Goal: Use online tool/utility

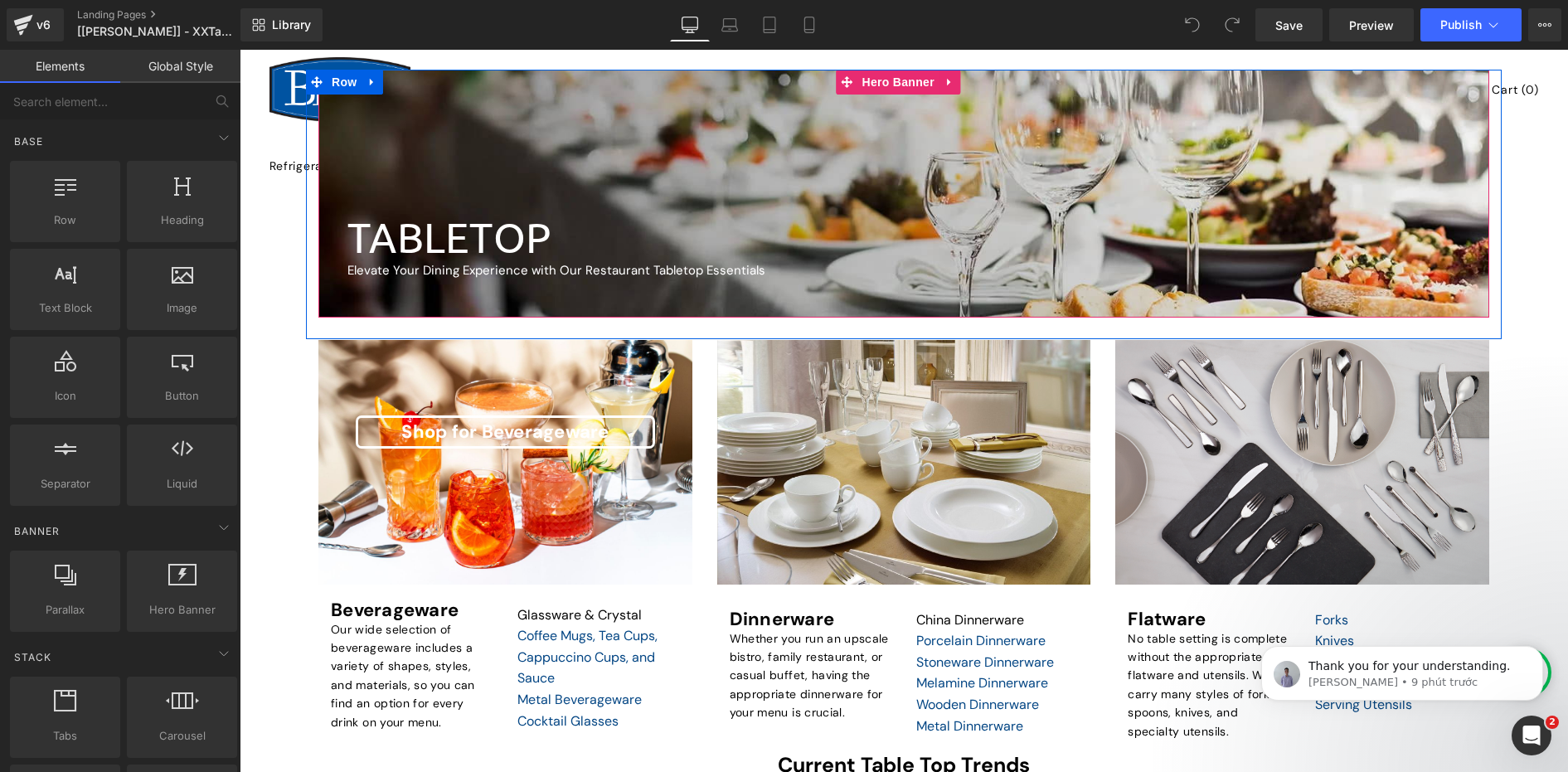
scroll to position [414, 0]
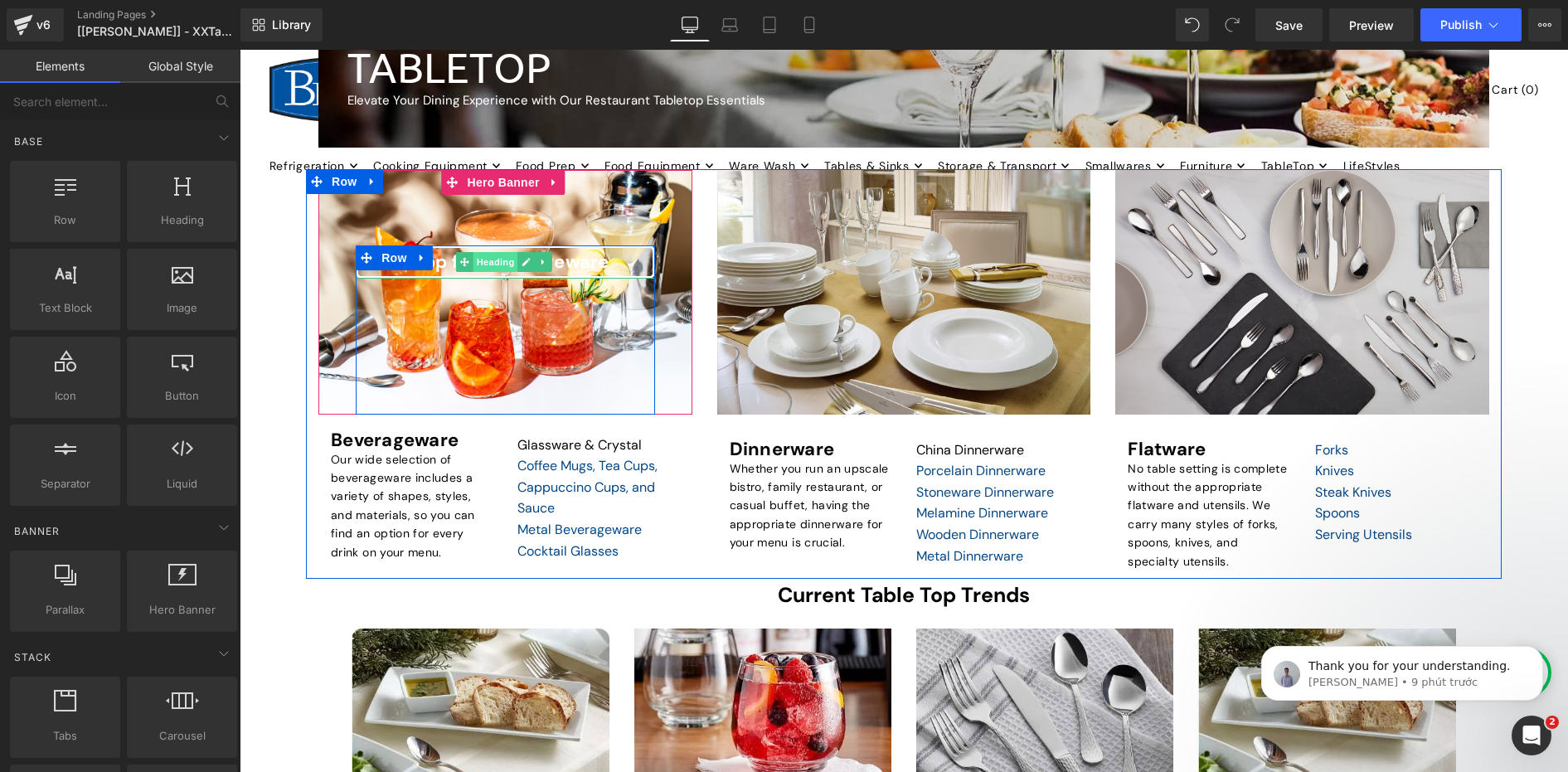
click at [481, 263] on span "Heading" at bounding box center [495, 262] width 45 height 20
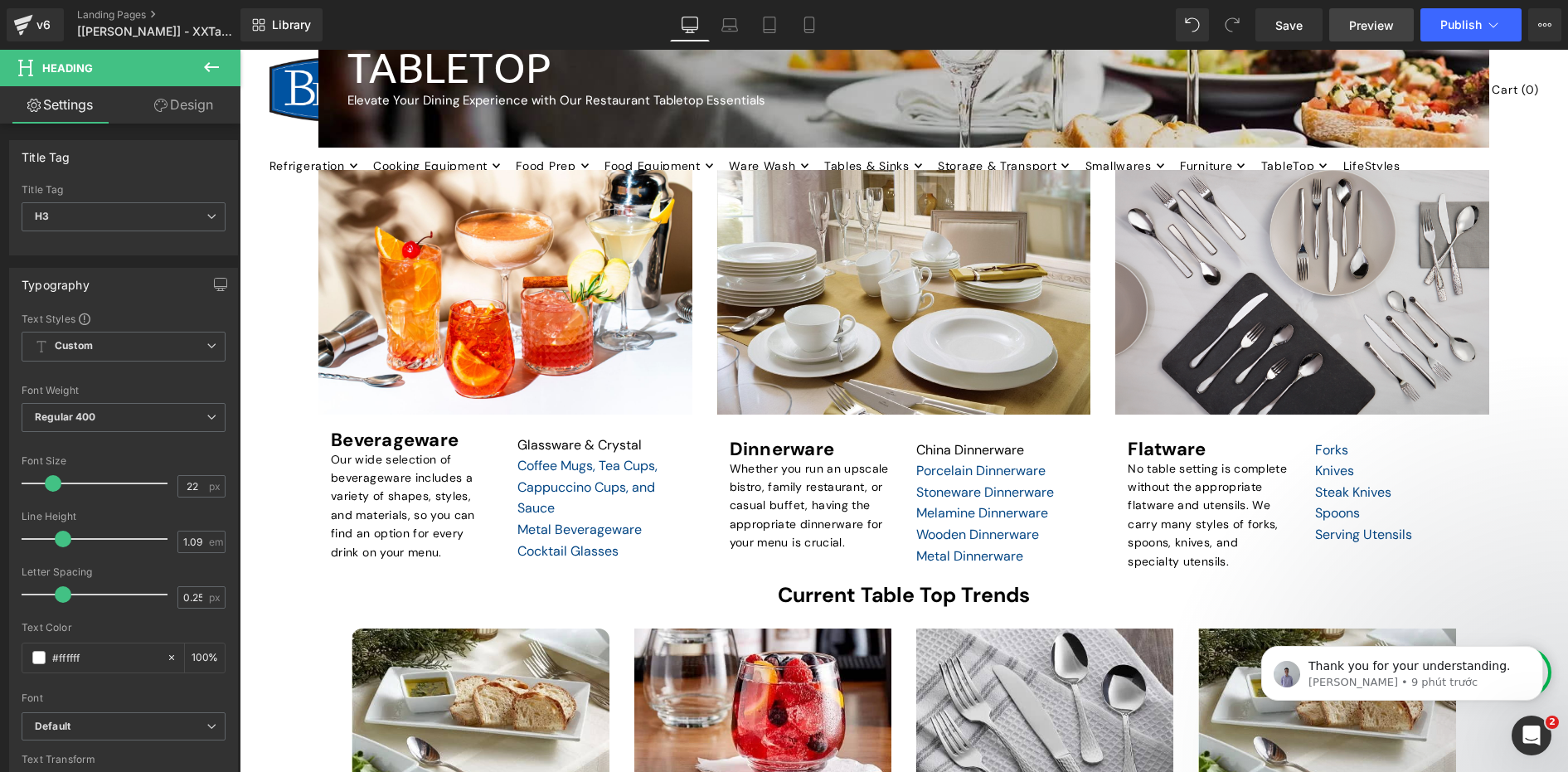
click at [1339, 34] on link "Preview" at bounding box center [1371, 25] width 85 height 33
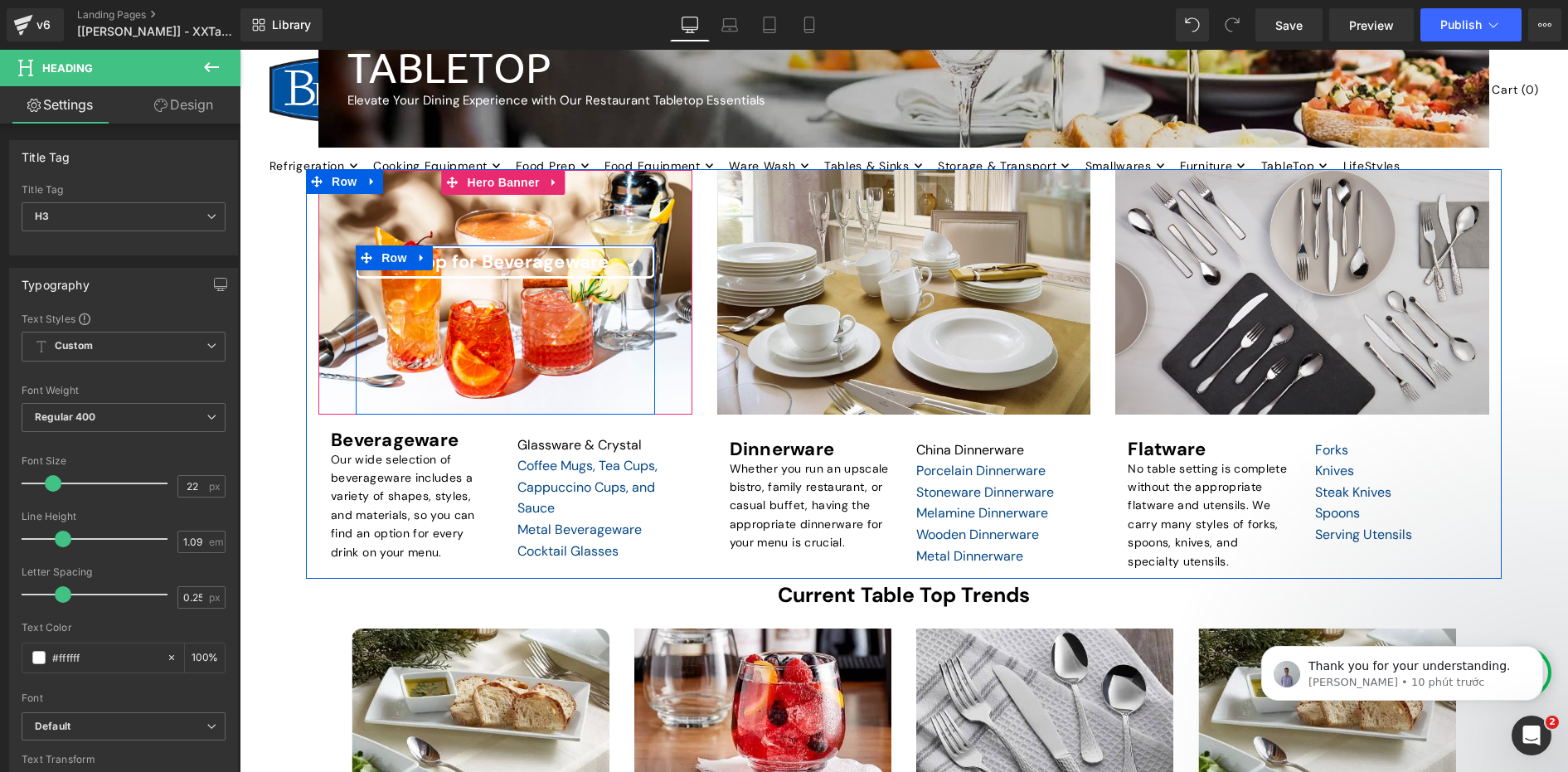
click at [503, 262] on span "Heading" at bounding box center [495, 262] width 45 height 20
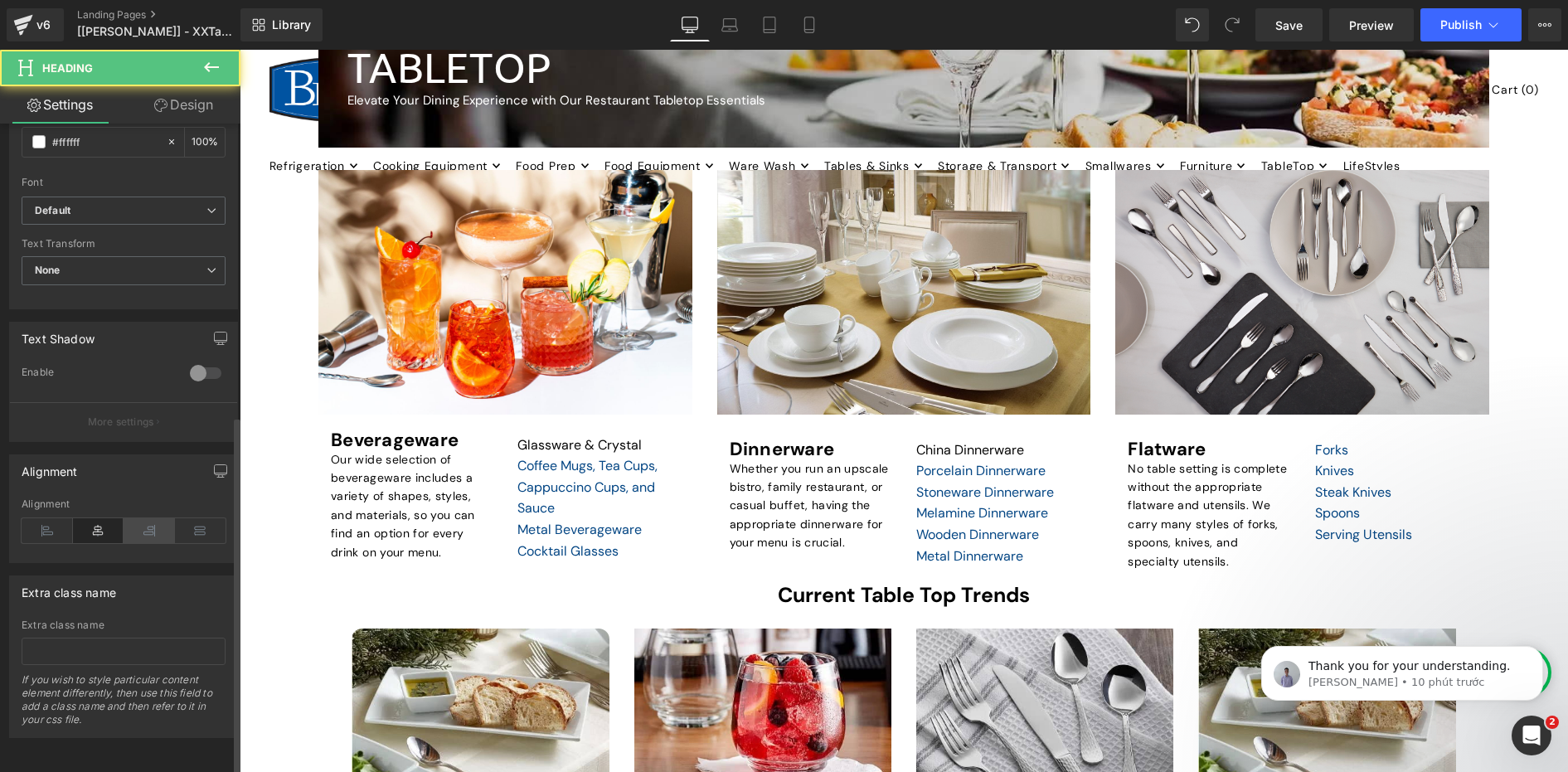
scroll to position [528, 0]
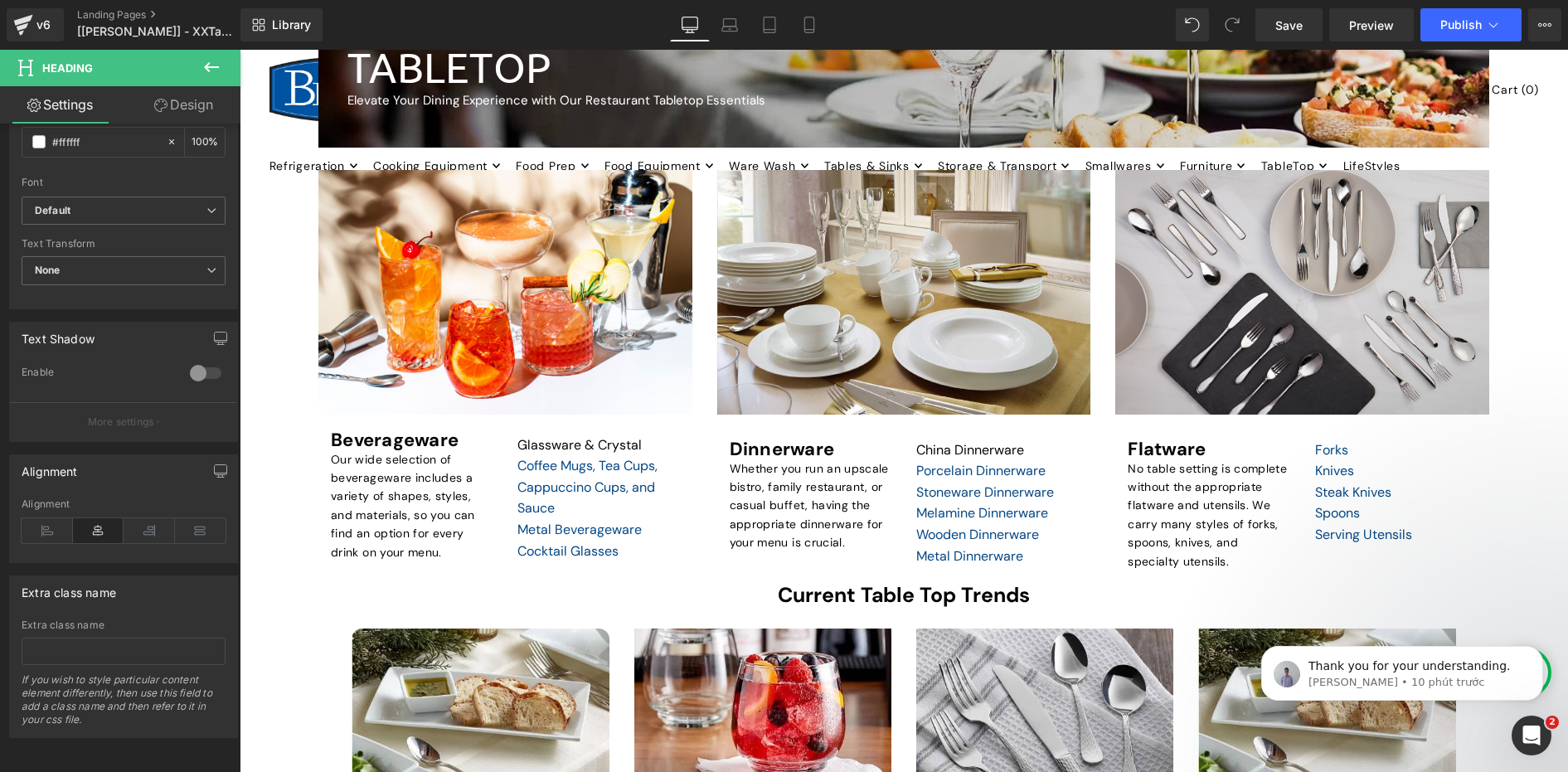
click at [169, 105] on link "Design" at bounding box center [184, 105] width 120 height 37
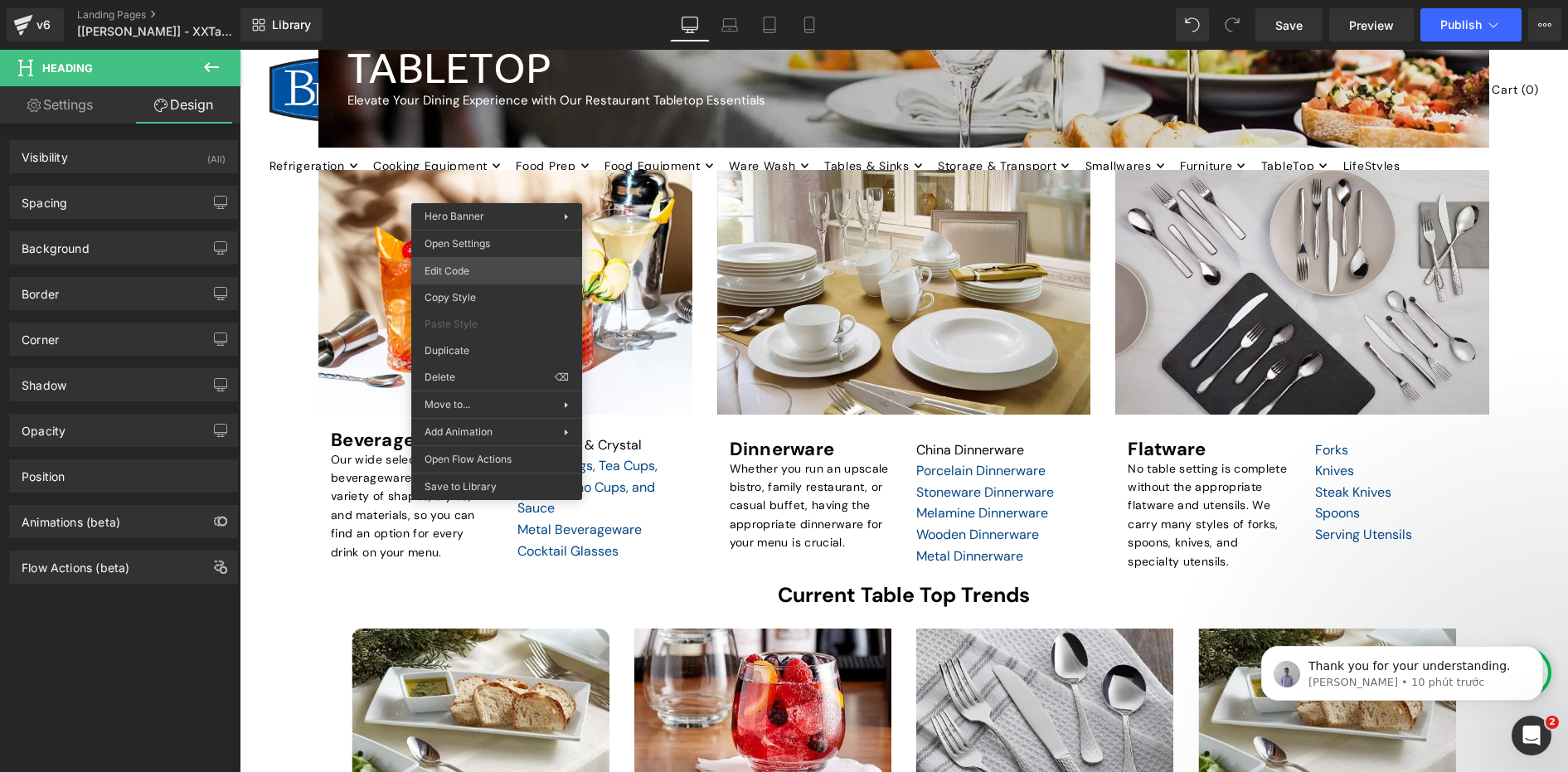
click at [477, 0] on div "Heading You are previewing how the will restyle your page. You can not edit Ele…" at bounding box center [784, 0] width 1568 height 0
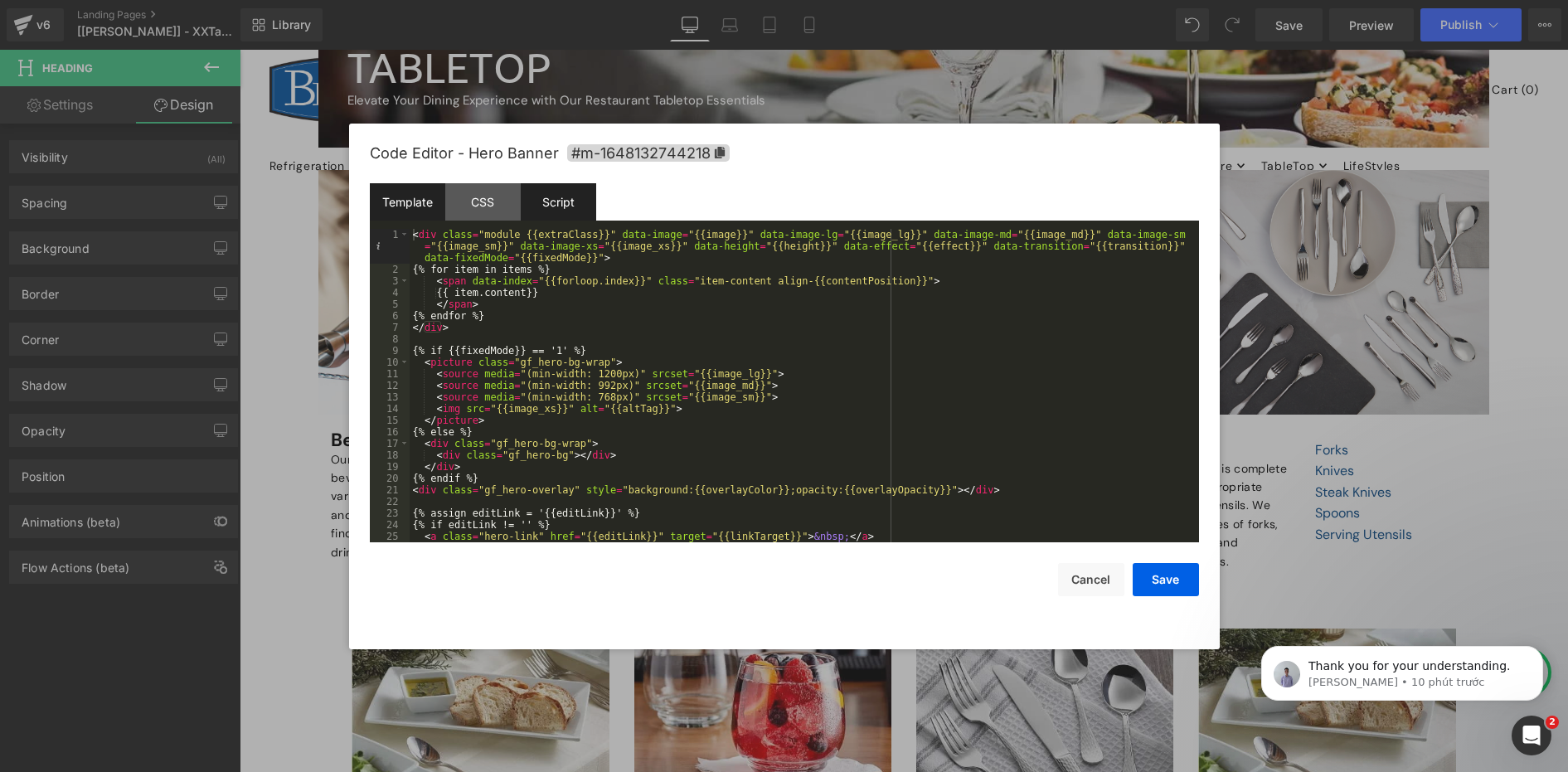
click at [559, 192] on div "Script" at bounding box center [558, 202] width 76 height 37
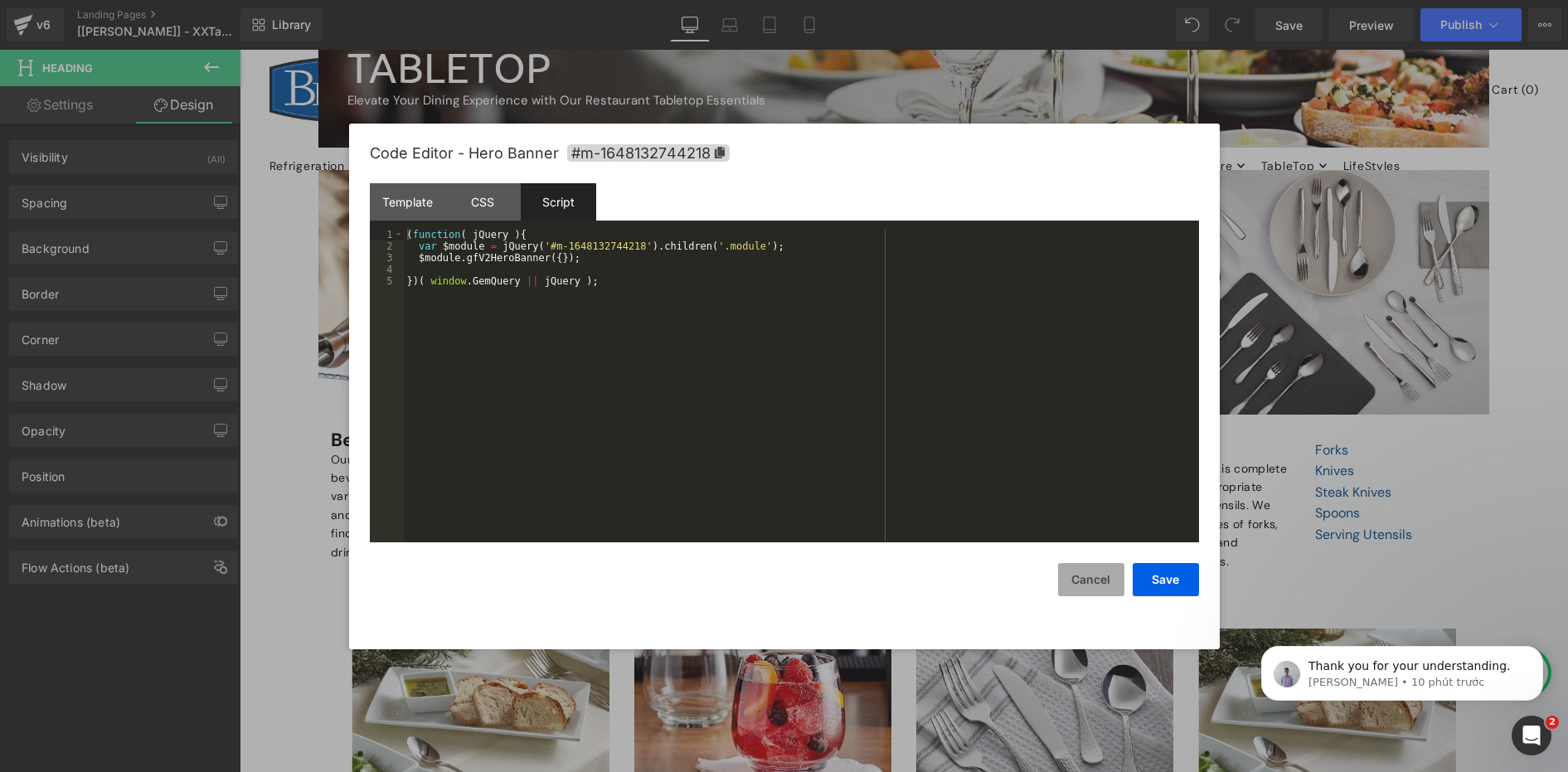
drag, startPoint x: 1091, startPoint y: 585, endPoint x: 1089, endPoint y: 563, distance: 22.1
click at [1091, 583] on button "Cancel" at bounding box center [1091, 579] width 66 height 33
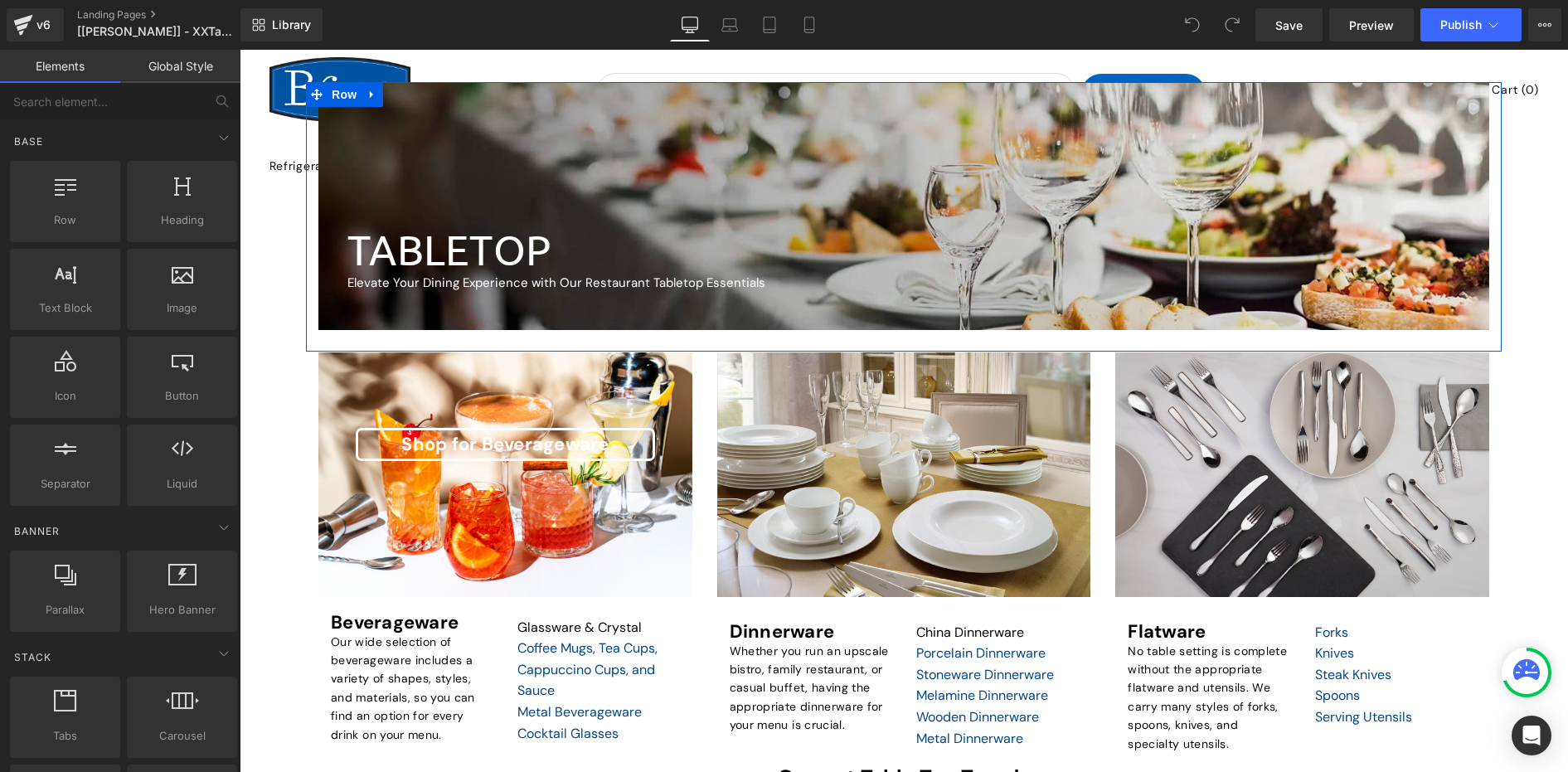
scroll to position [331, 0]
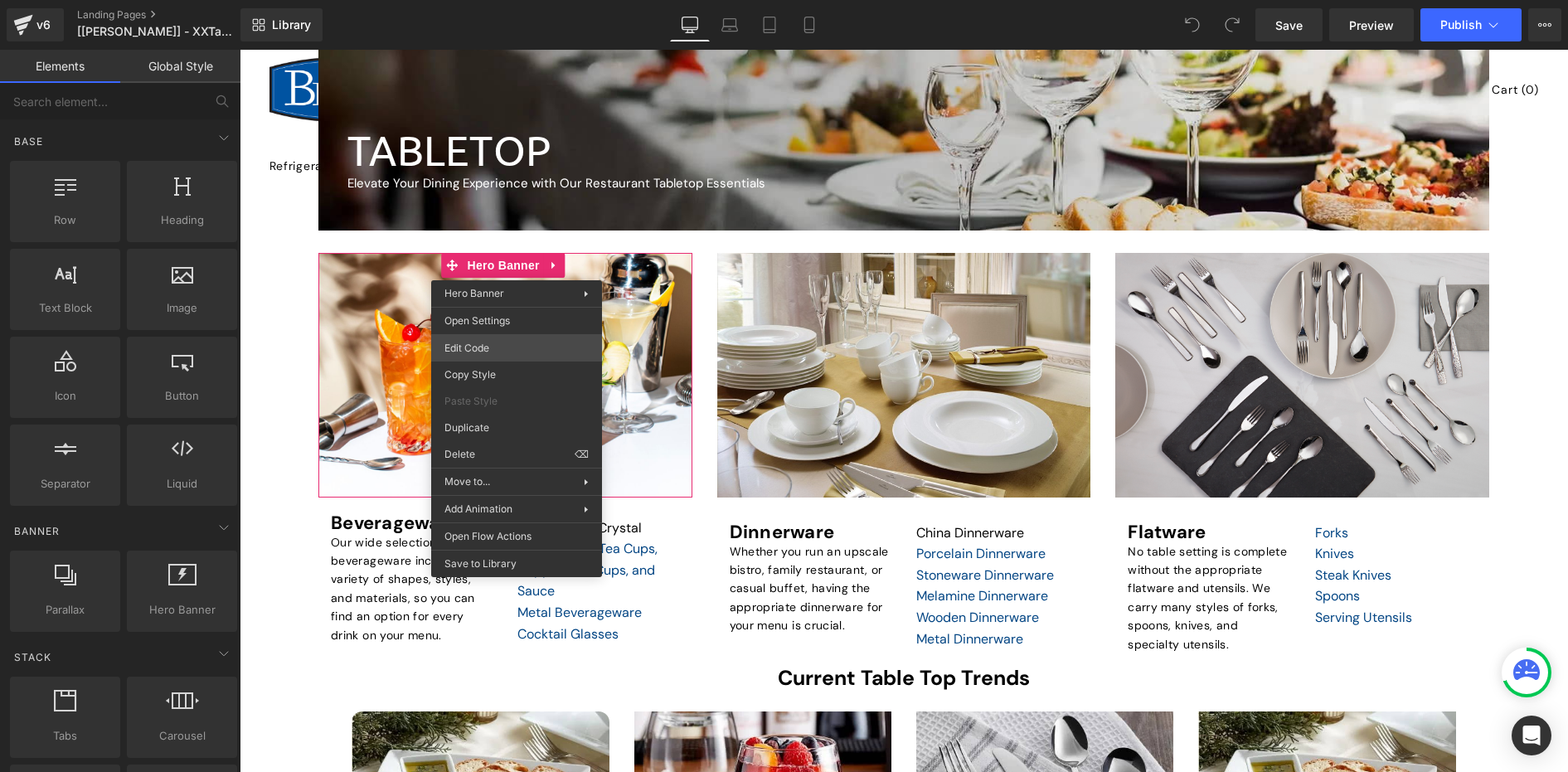
click at [492, 0] on div "You are previewing how the will restyle your page. You can not edit Elements in…" at bounding box center [784, 0] width 1568 height 0
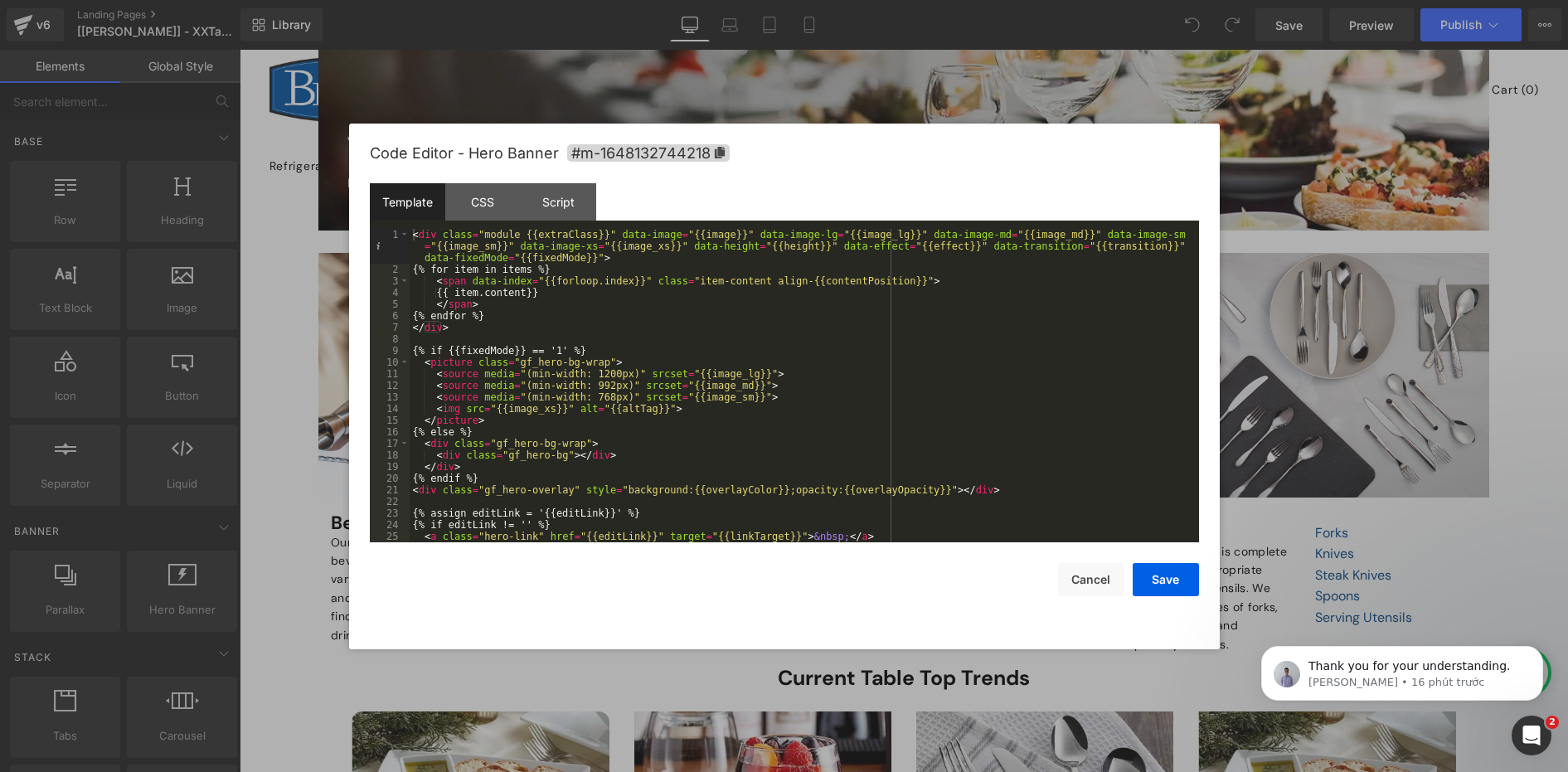
scroll to position [12, 0]
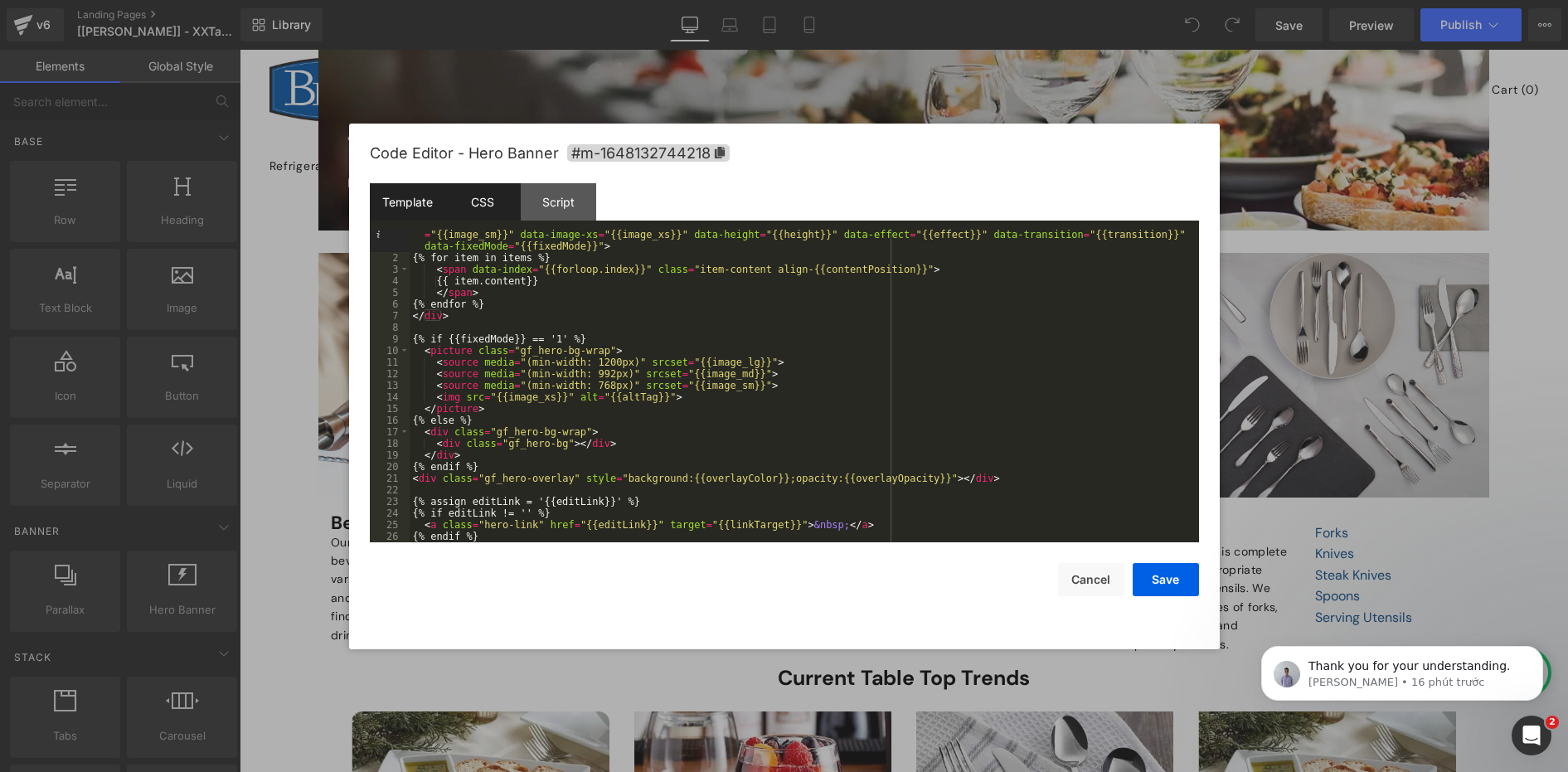
click at [484, 208] on div "CSS" at bounding box center [483, 202] width 76 height 37
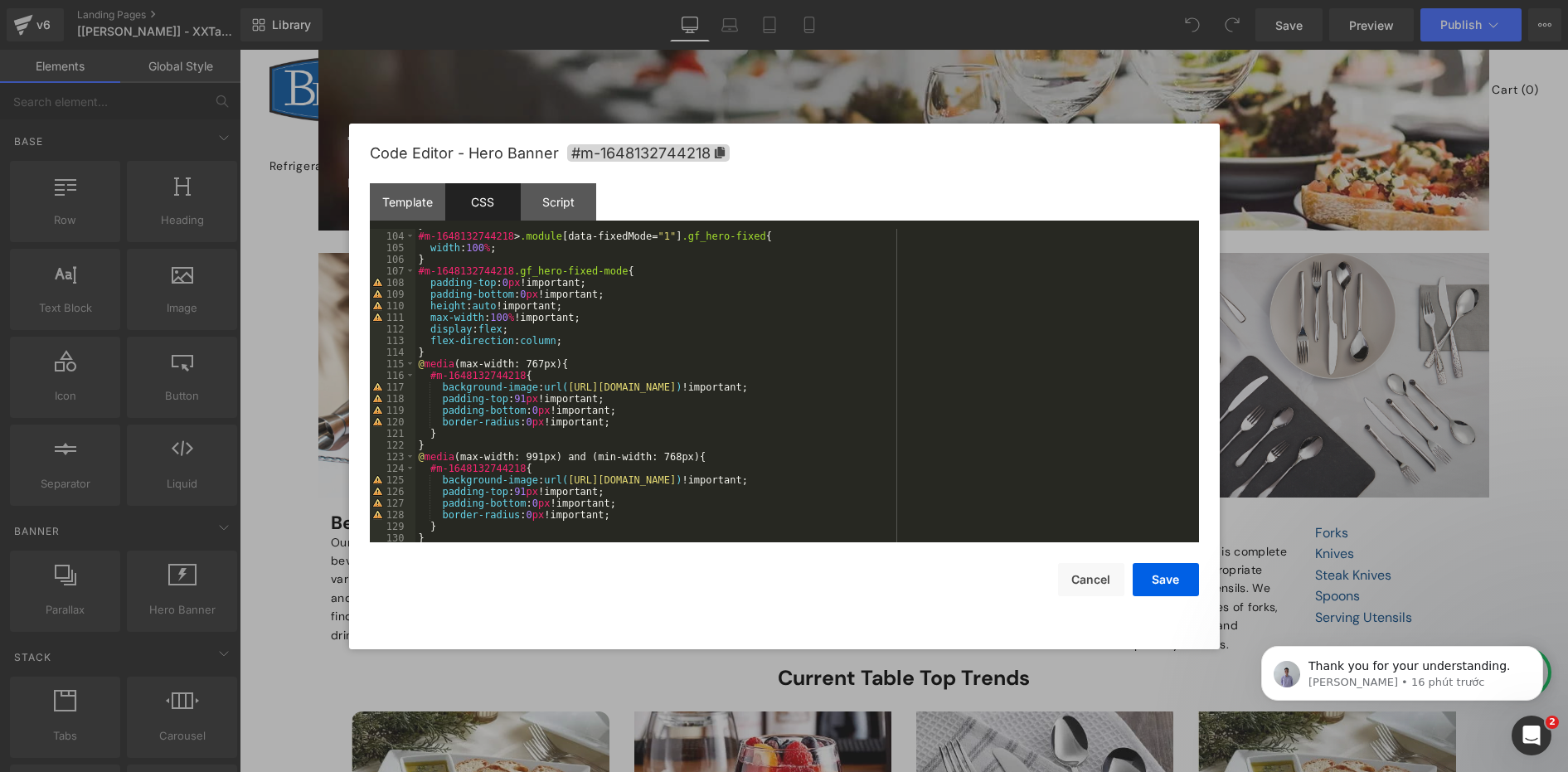
scroll to position [1486, 0]
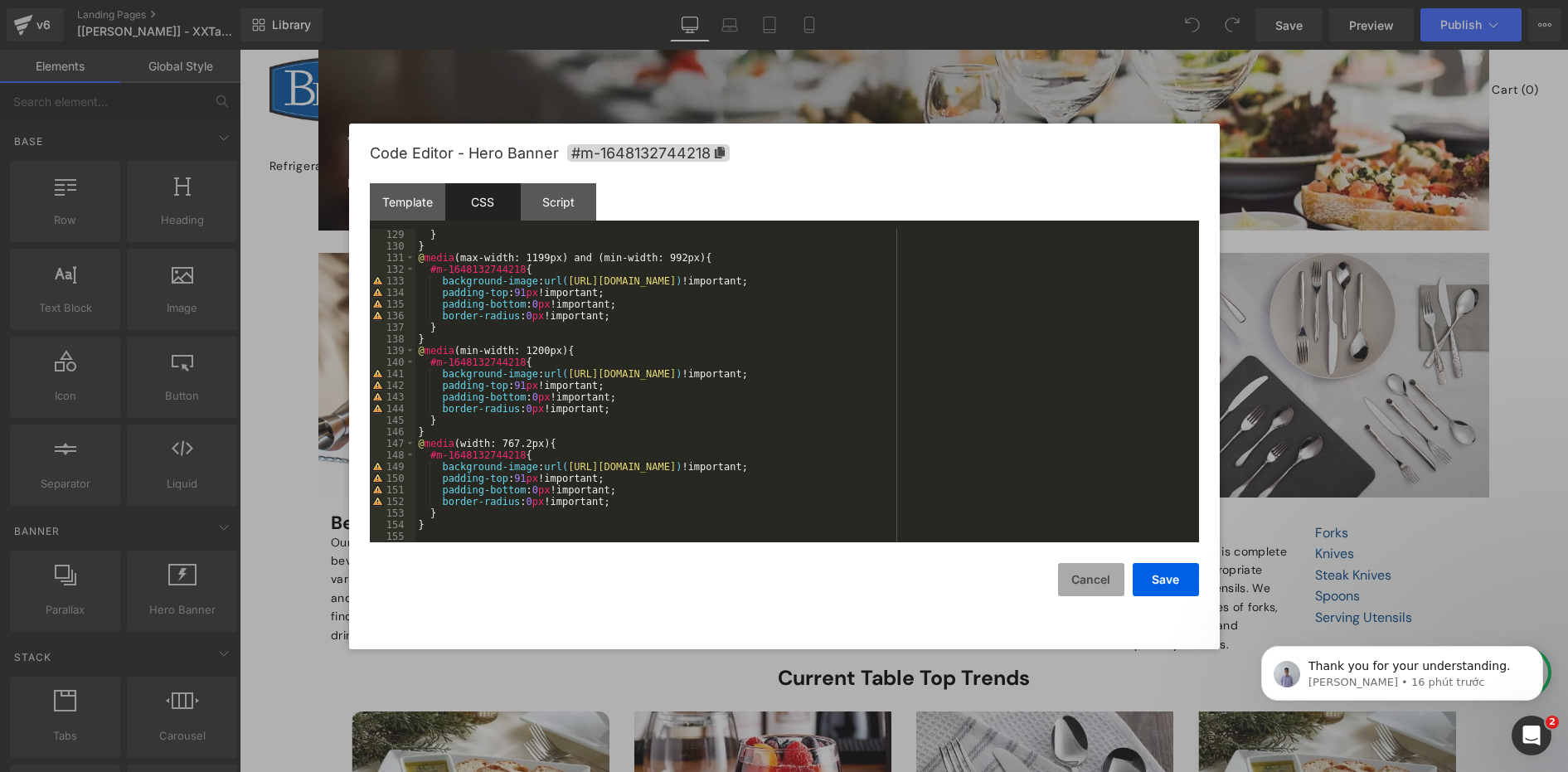
click at [1090, 581] on button "Cancel" at bounding box center [1091, 579] width 66 height 33
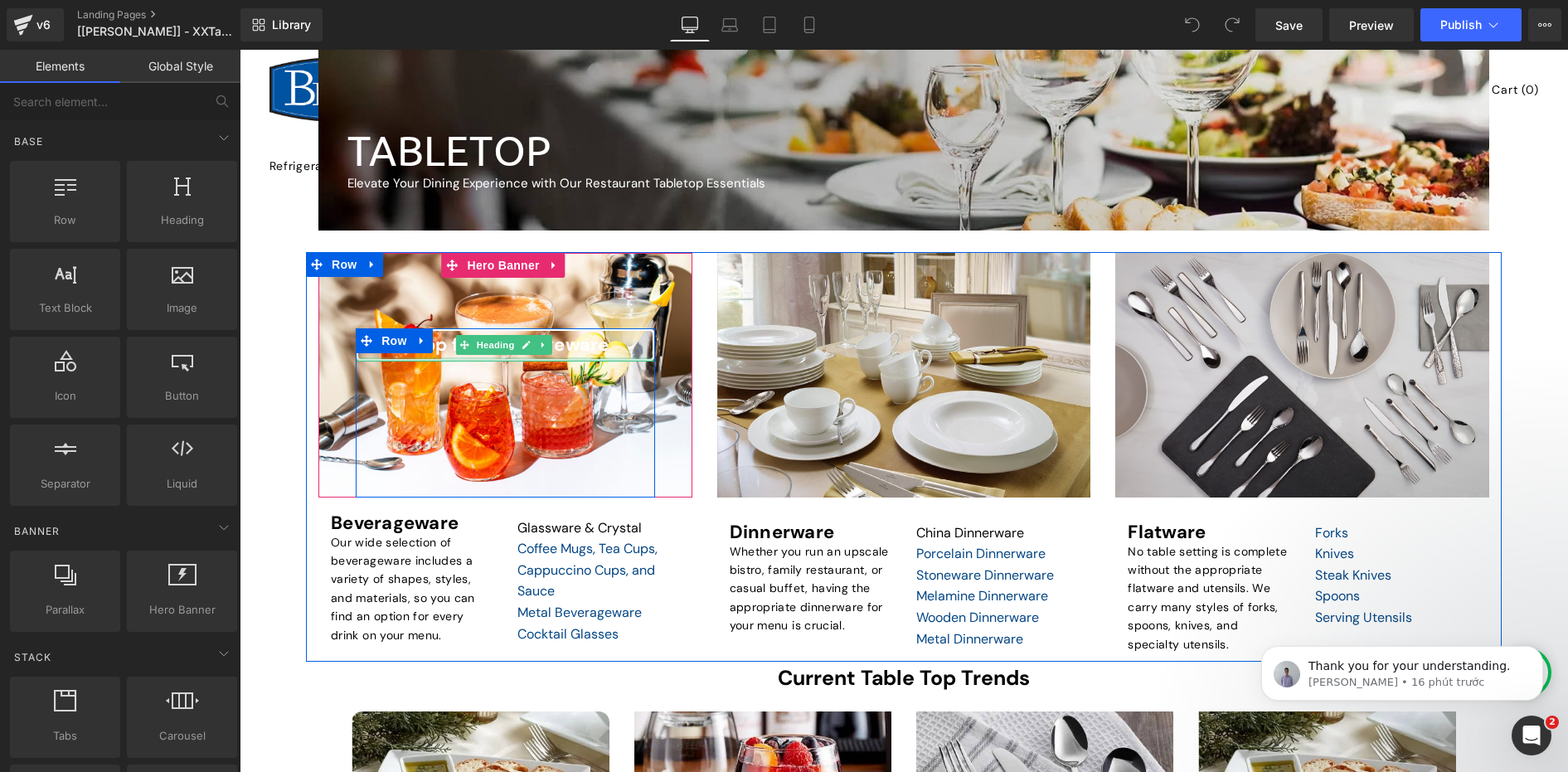
click at [500, 359] on div at bounding box center [505, 359] width 298 height 4
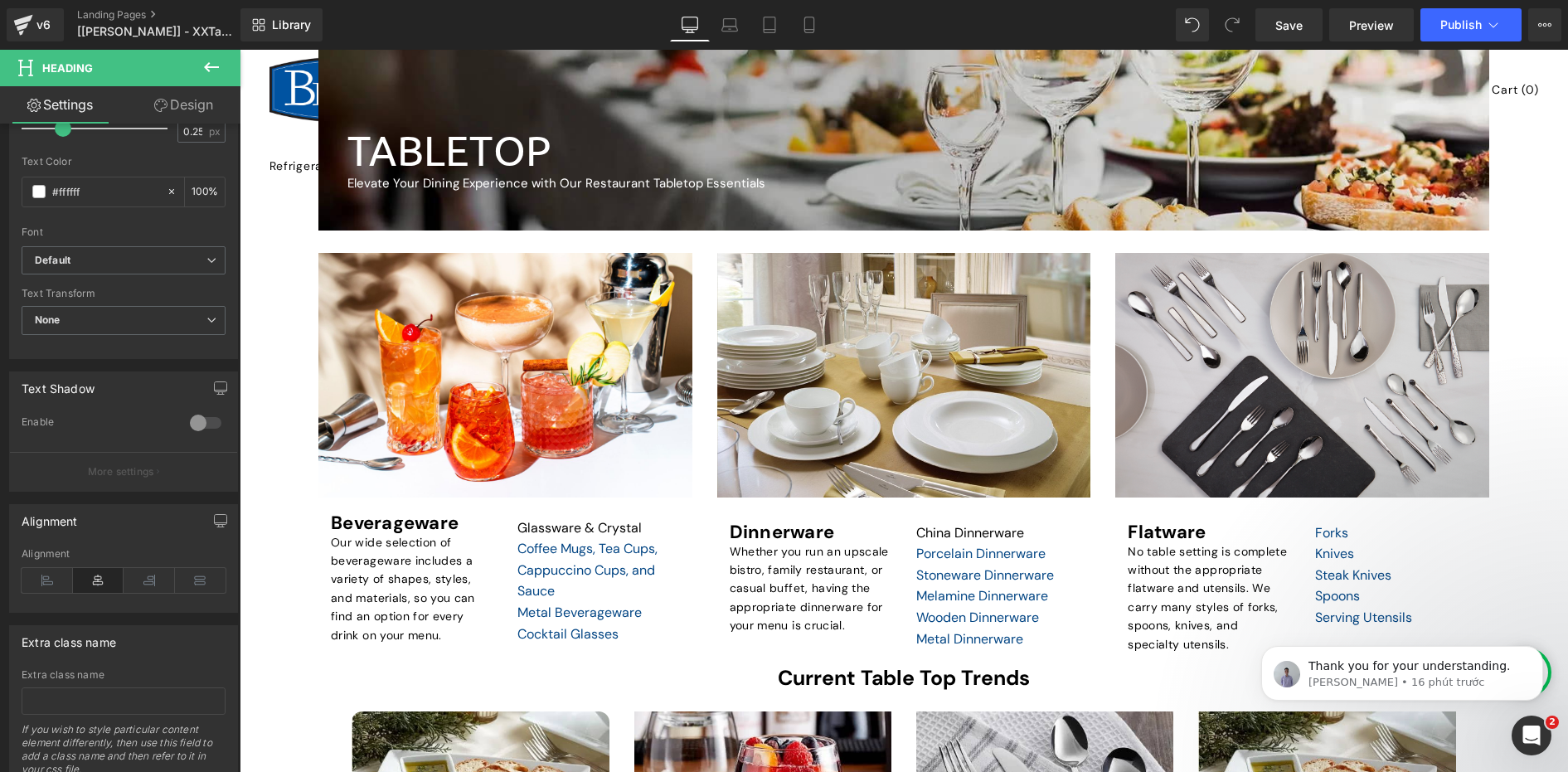
scroll to position [528, 0]
